Goal: Task Accomplishment & Management: Manage account settings

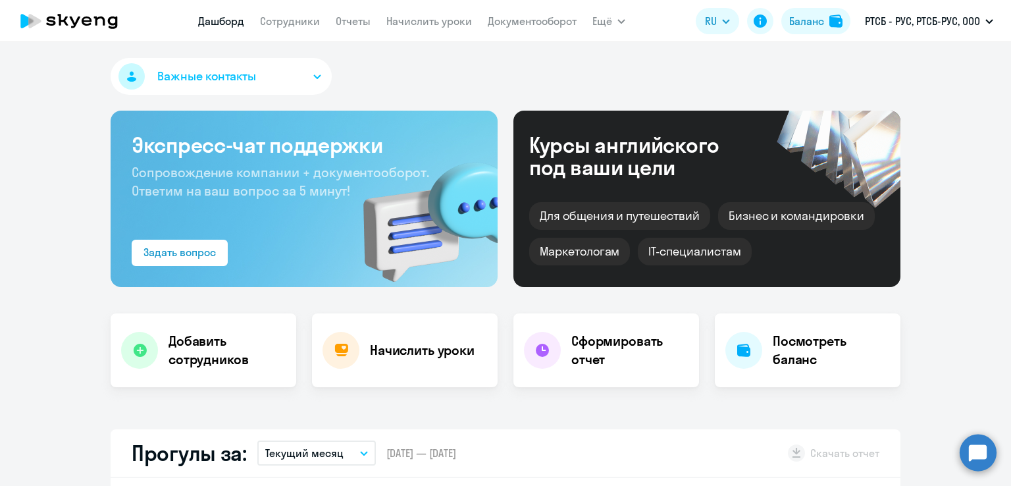
click at [297, 26] on link "Сотрудники" at bounding box center [290, 20] width 60 height 13
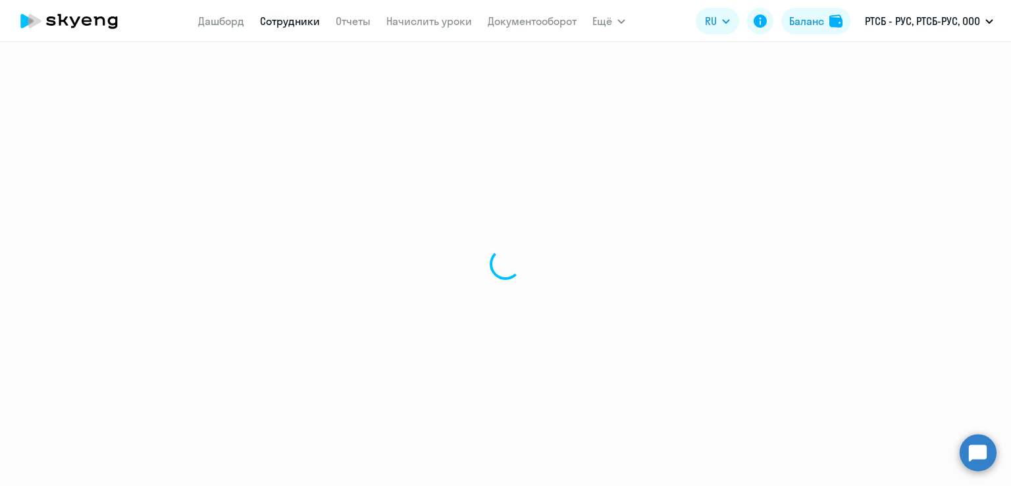
select select "30"
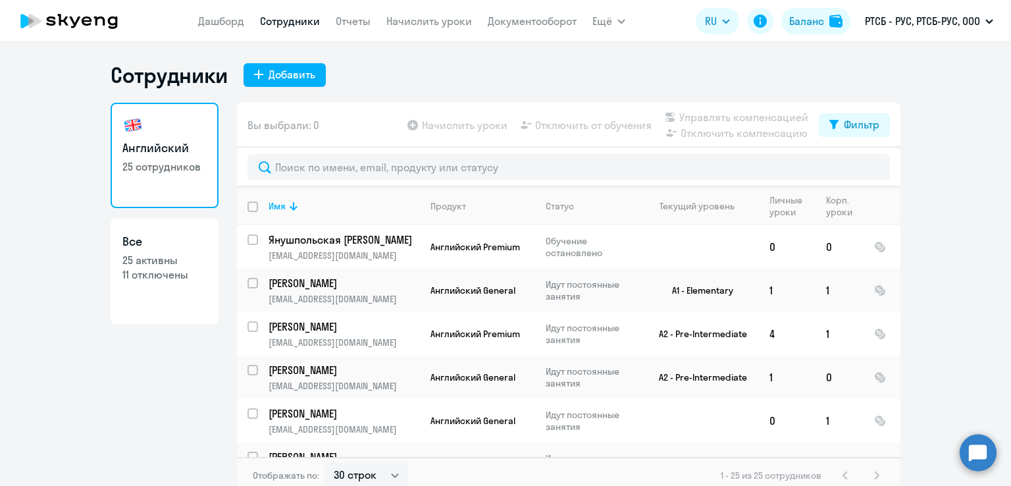
click at [184, 305] on link "Все 25 активны 11 отключены" at bounding box center [165, 270] width 108 height 105
select select "30"
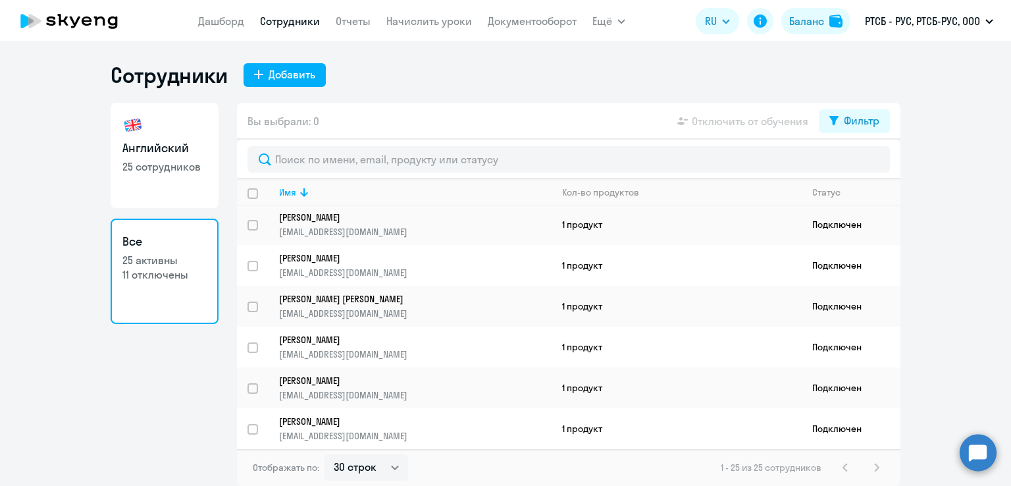
scroll to position [790, 0]
click at [200, 166] on p "25 сотрудников" at bounding box center [164, 166] width 84 height 14
select select "30"
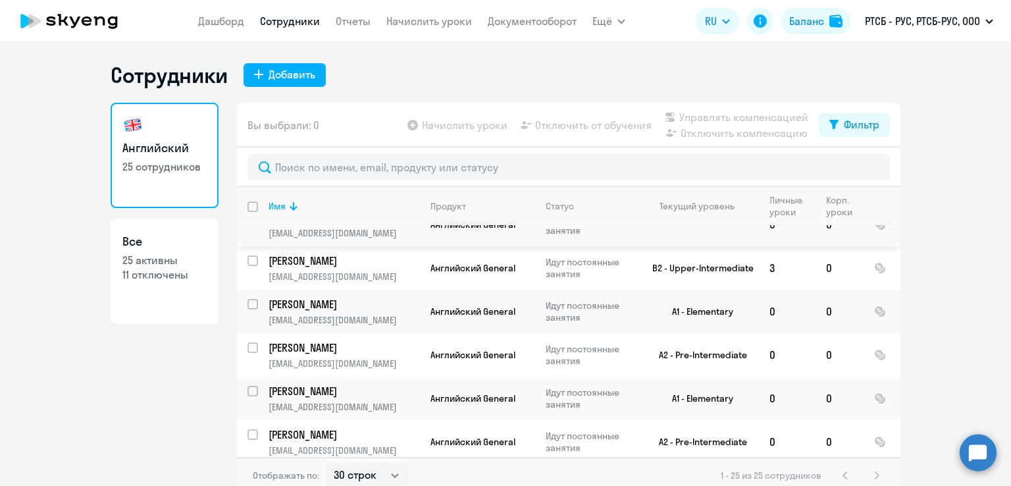
scroll to position [263, 0]
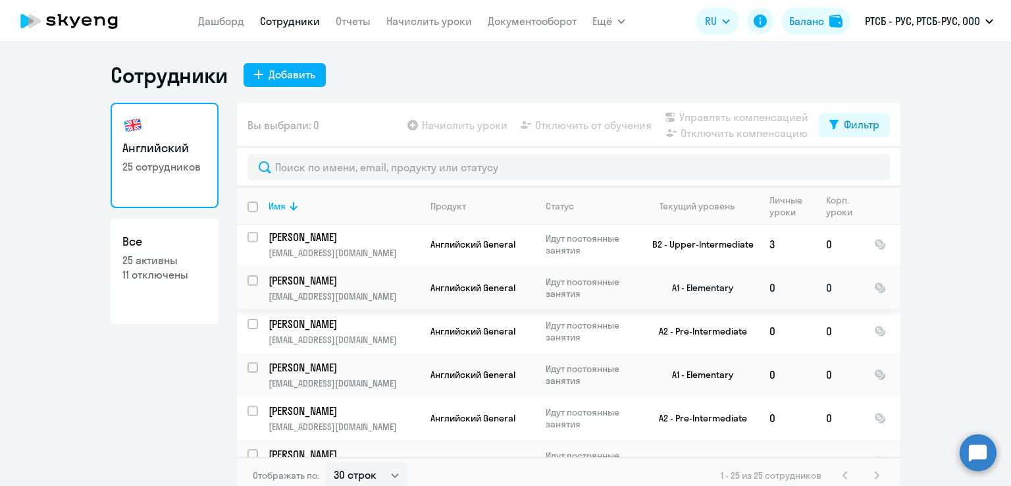
click at [247, 282] on input "select row 19175262" at bounding box center [260, 288] width 26 height 26
checkbox input "true"
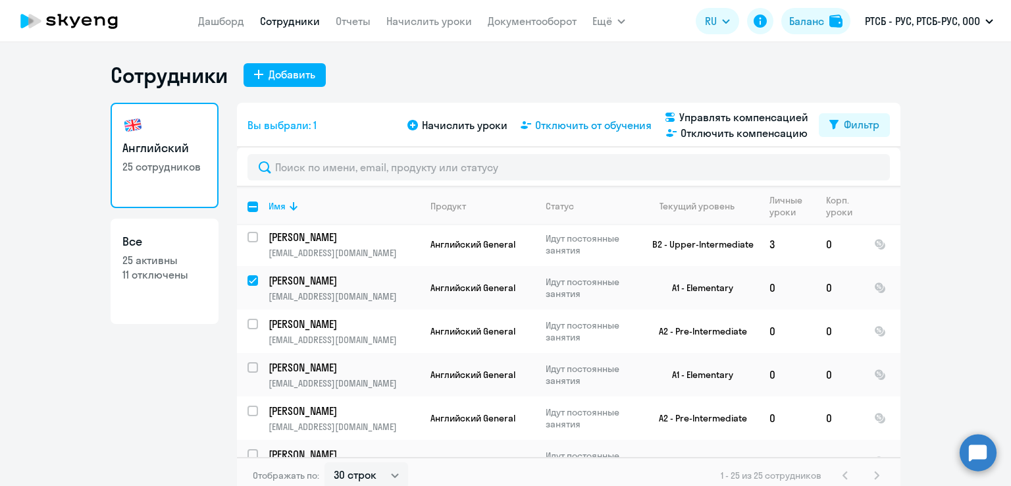
click at [619, 128] on span "Отключить от обучения" at bounding box center [593, 125] width 116 height 16
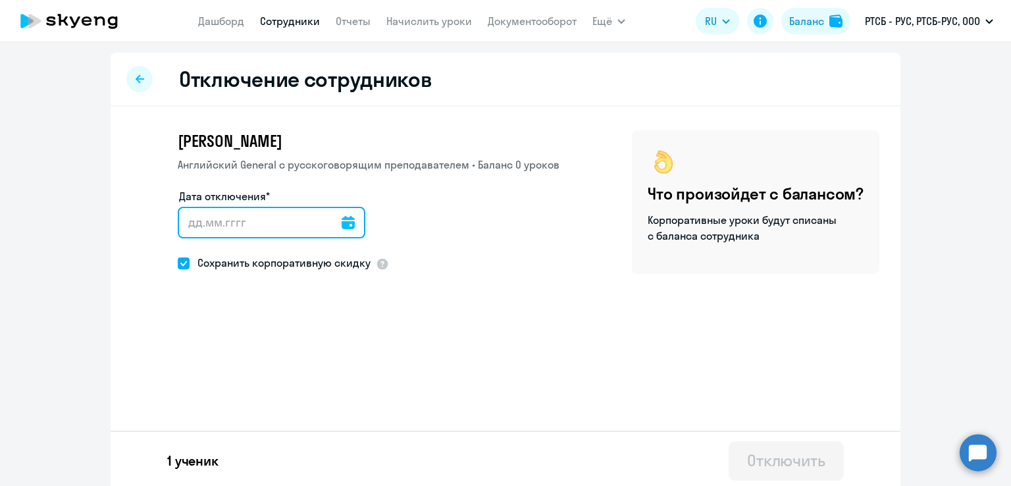
click at [350, 226] on input "Дата отключения*" at bounding box center [272, 223] width 188 height 32
click at [354, 223] on div "Дата отключения*" at bounding box center [369, 221] width 382 height 66
click at [342, 227] on icon at bounding box center [348, 222] width 13 height 13
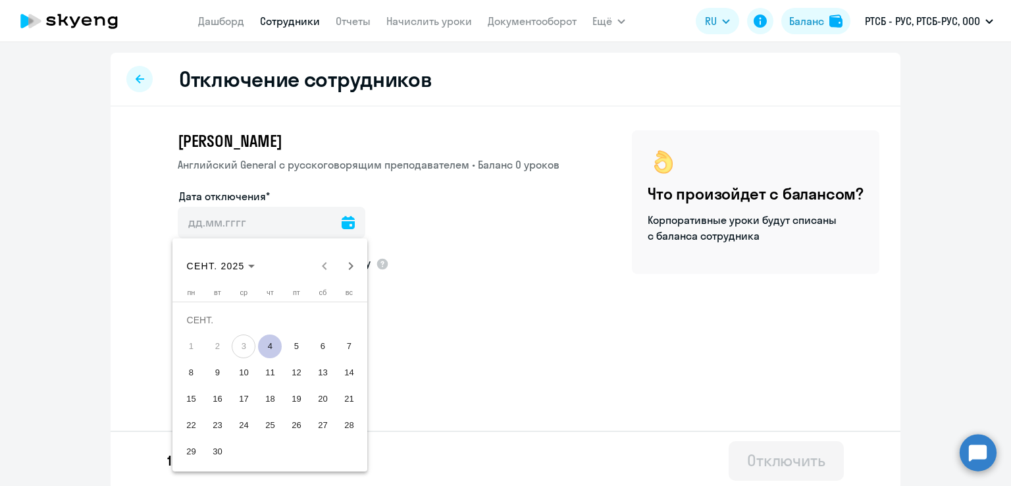
drag, startPoint x: 270, startPoint y: 343, endPoint x: 326, endPoint y: 315, distance: 62.1
click at [270, 343] on span "4" at bounding box center [270, 346] width 24 height 24
type input "[DATE]"
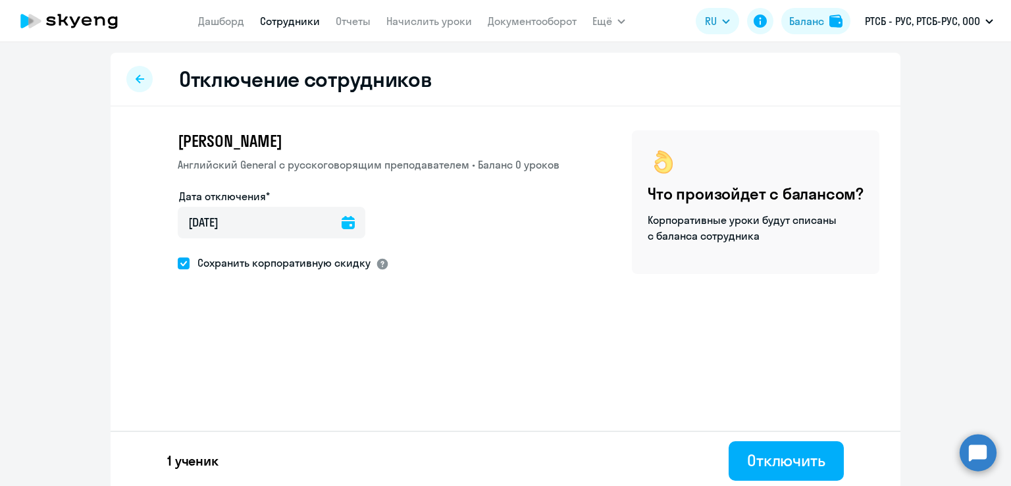
click at [376, 261] on div at bounding box center [382, 263] width 13 height 13
click at [178, 262] on span at bounding box center [184, 263] width 12 height 12
click at [178, 263] on input "Сохранить корпоративную скидку" at bounding box center [177, 263] width 1 height 1
checkbox input "false"
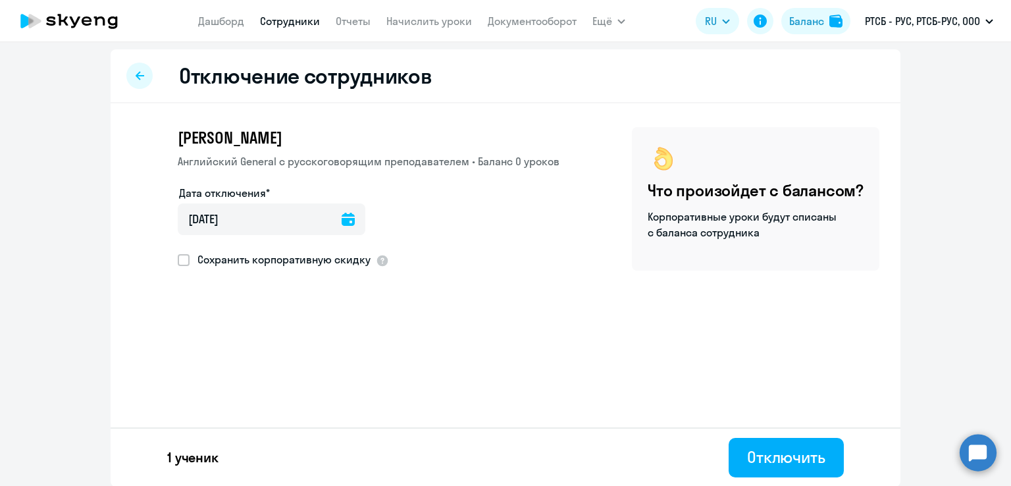
scroll to position [4, 0]
click at [793, 461] on div "Отключить" at bounding box center [786, 455] width 78 height 21
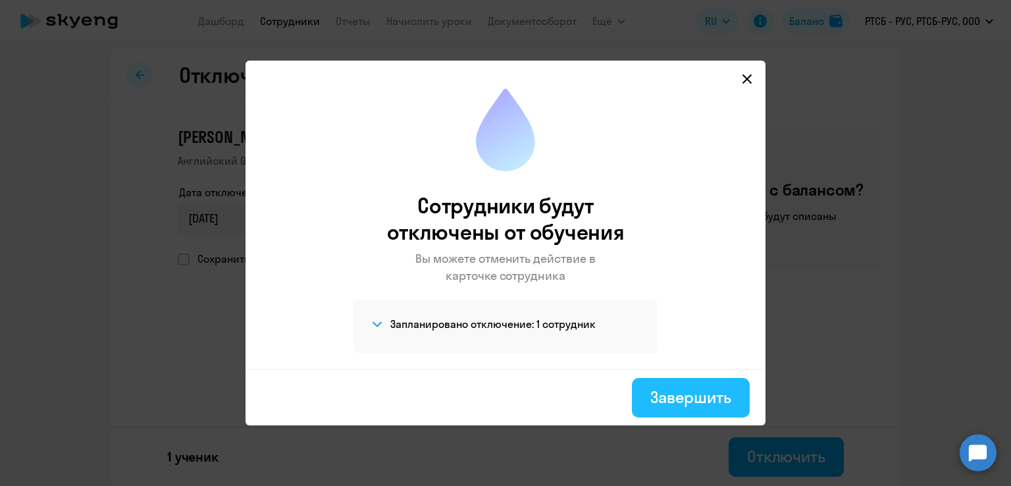
click at [666, 389] on div "Завершить" at bounding box center [690, 396] width 81 height 21
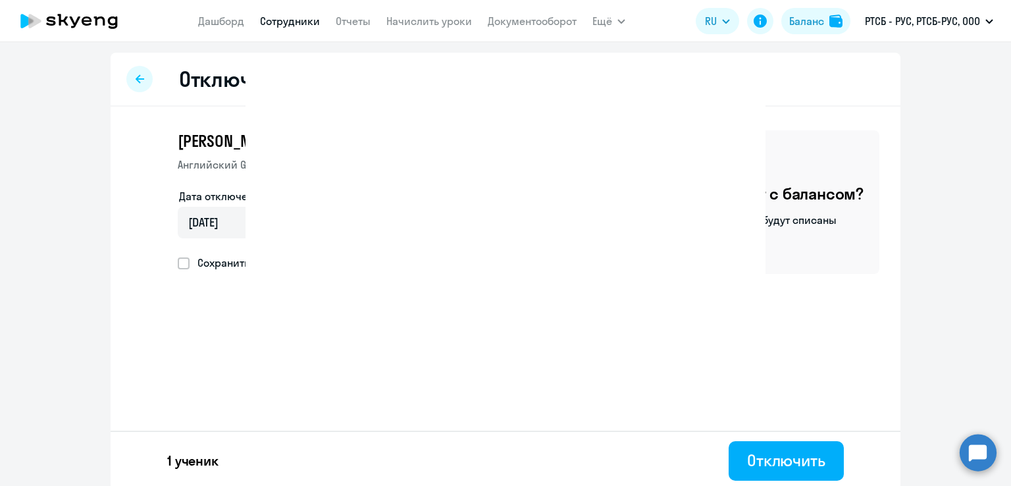
select select "30"
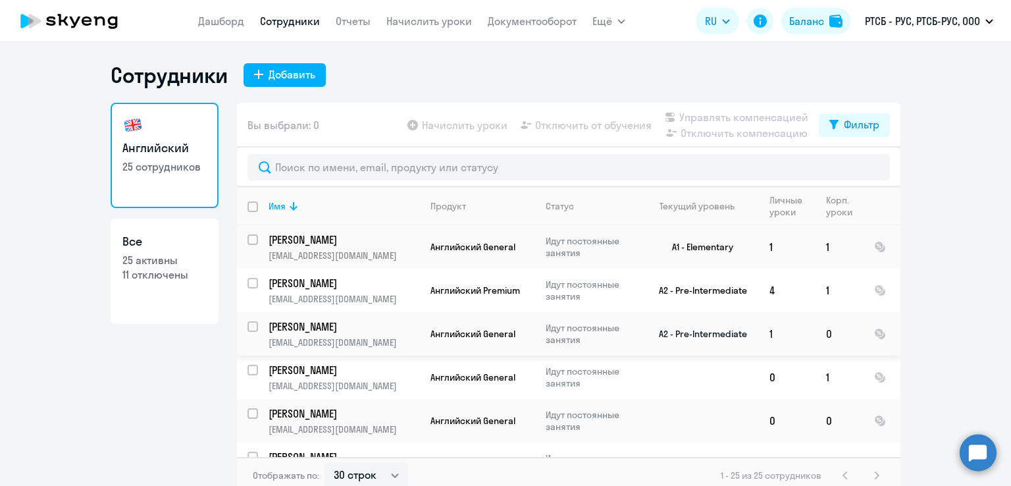
scroll to position [66, 0]
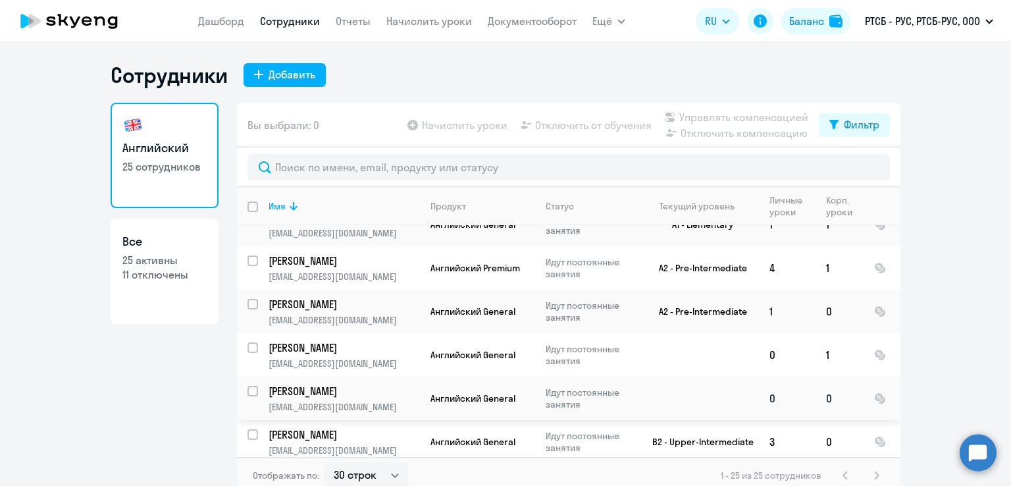
click at [250, 395] on input "select row 16179259" at bounding box center [260, 399] width 26 height 26
checkbox input "true"
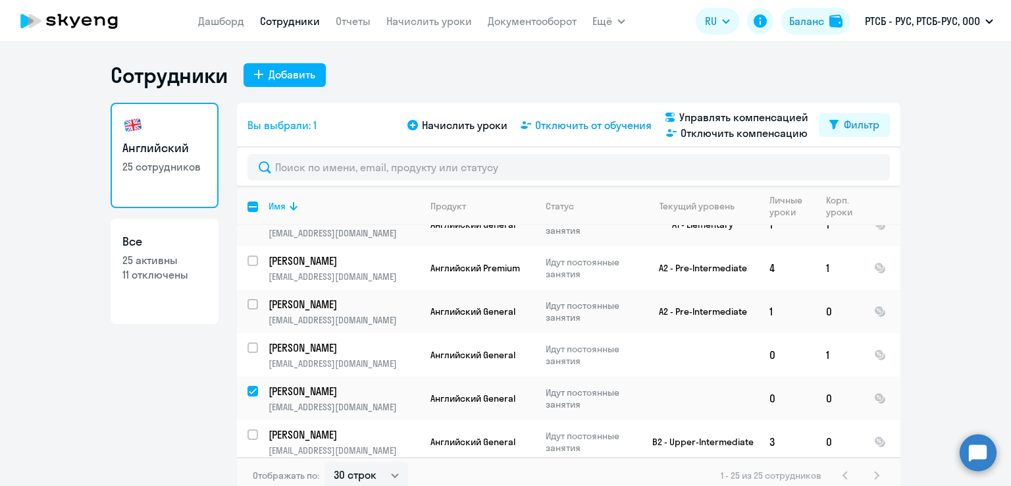
click at [579, 130] on span "Отключить от обучения" at bounding box center [593, 125] width 116 height 16
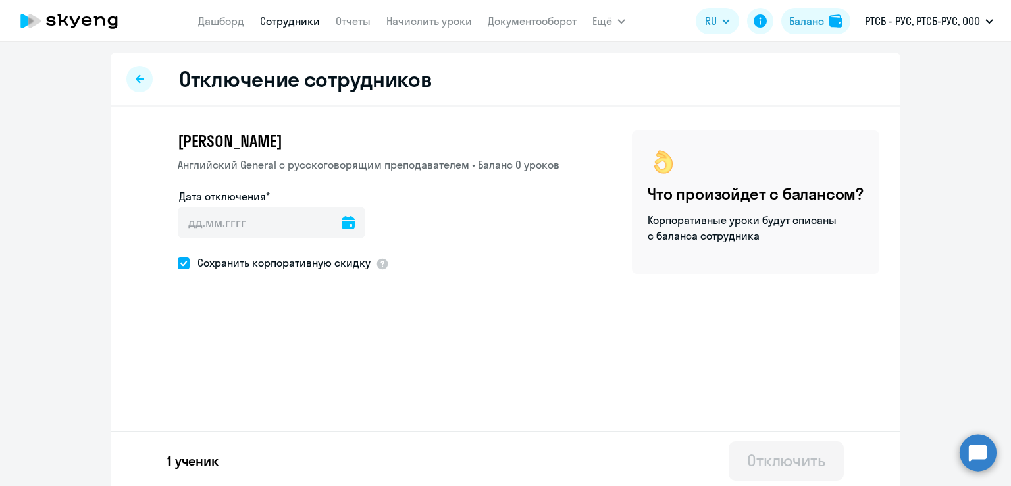
click at [342, 225] on icon at bounding box center [348, 222] width 13 height 13
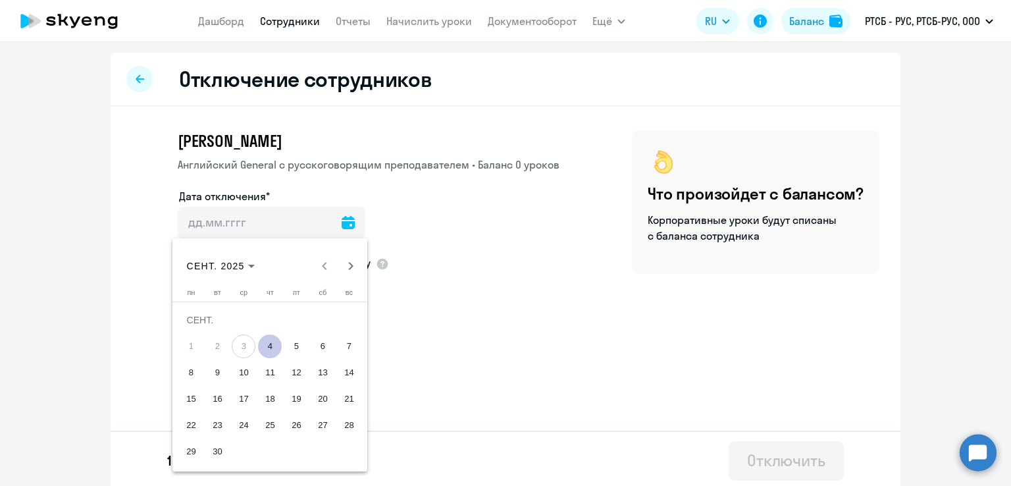
click at [271, 340] on span "4" at bounding box center [270, 346] width 24 height 24
type input "[DATE]"
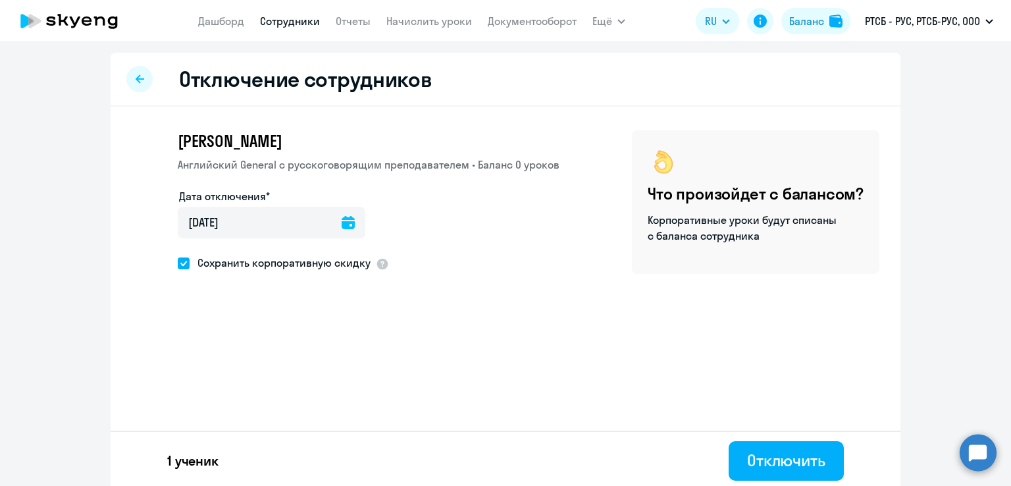
click at [171, 266] on div "[PERSON_NAME] Английский General с [DEMOGRAPHIC_DATA] преподавателем • Баланс 0…" at bounding box center [346, 201] width 428 height 143
click at [178, 263] on span at bounding box center [184, 263] width 12 height 12
click at [178, 263] on input "Сохранить корпоративную скидку" at bounding box center [177, 263] width 1 height 1
checkbox input "false"
click at [823, 464] on button "Отключить" at bounding box center [785, 460] width 115 height 39
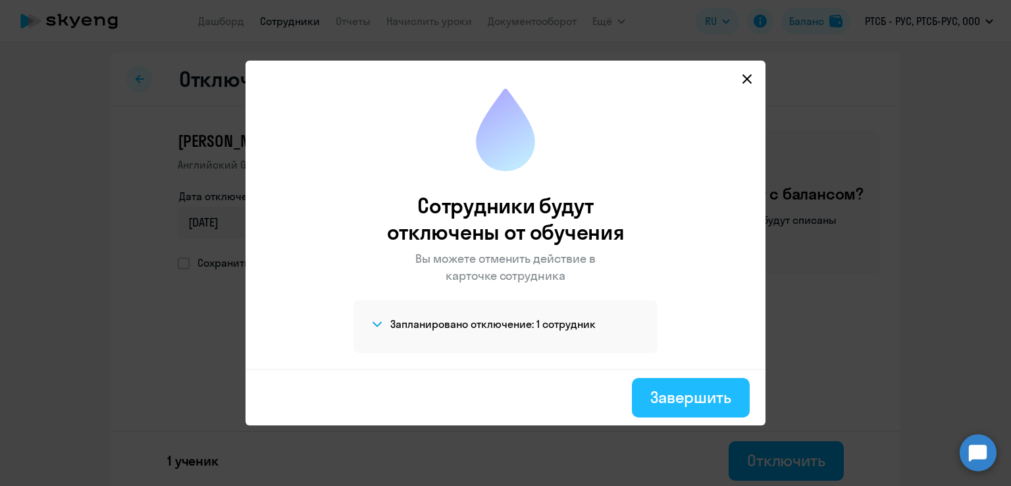
click at [697, 390] on div "Завершить" at bounding box center [690, 396] width 81 height 21
select select "30"
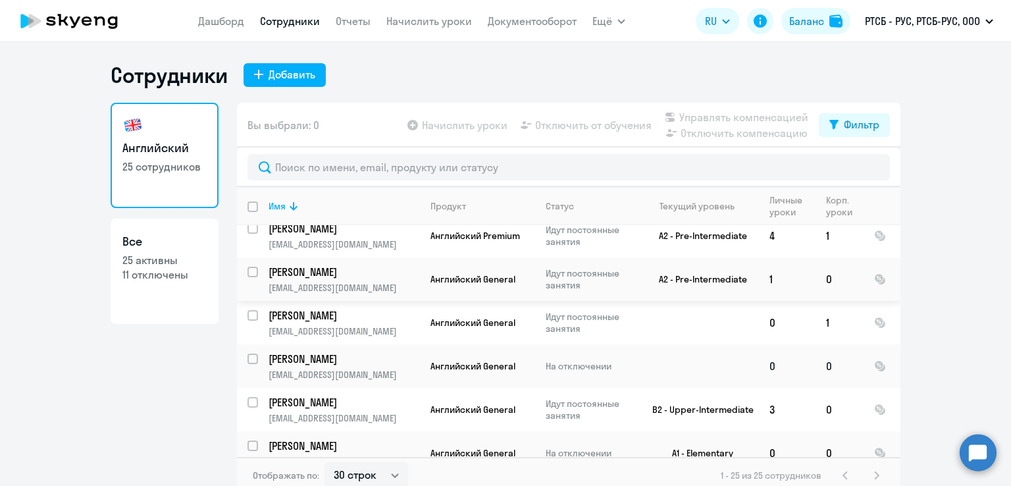
scroll to position [132, 0]
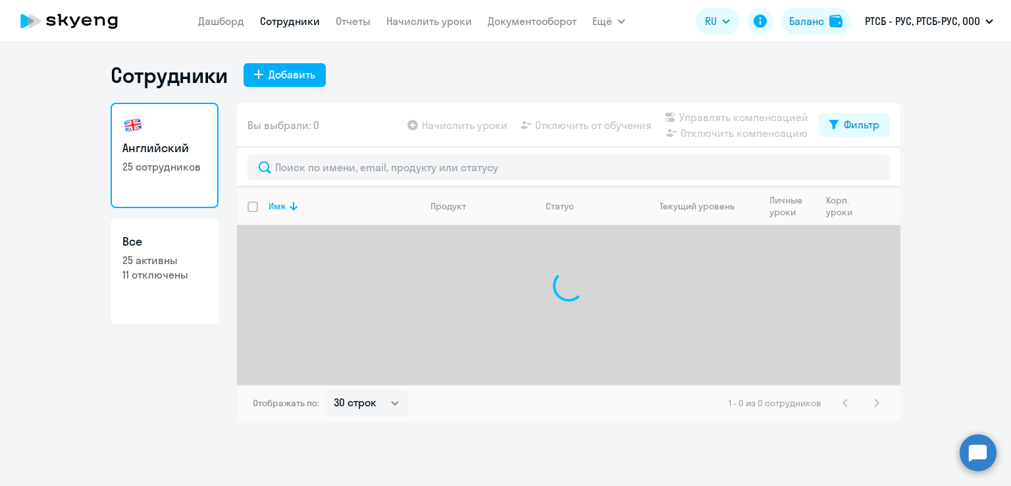
select select "30"
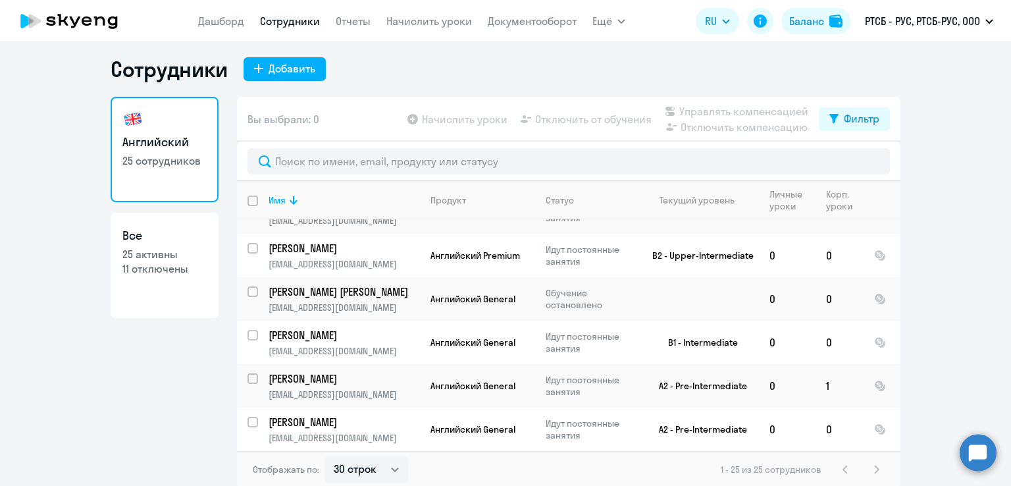
scroll to position [8, 0]
